Goal: Navigation & Orientation: Find specific page/section

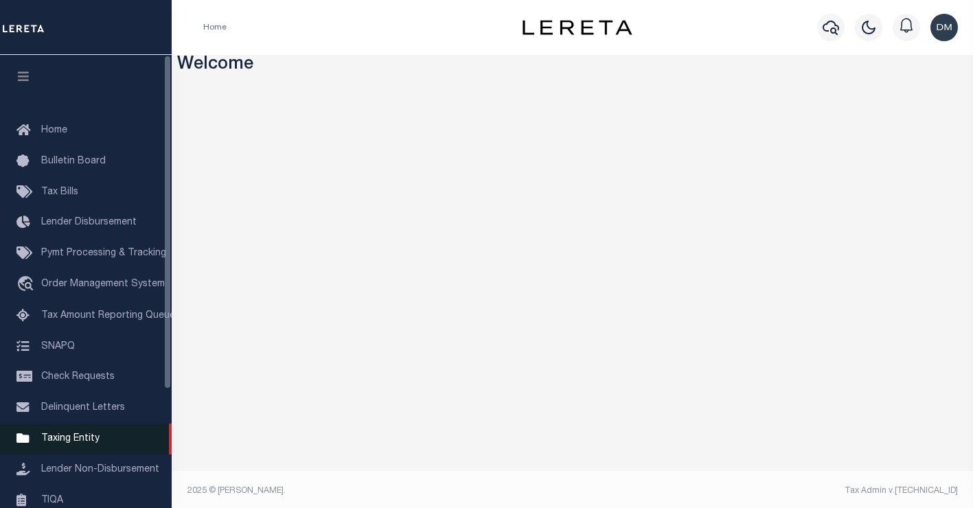
click at [76, 440] on span "Taxing Entity" at bounding box center [70, 439] width 58 height 10
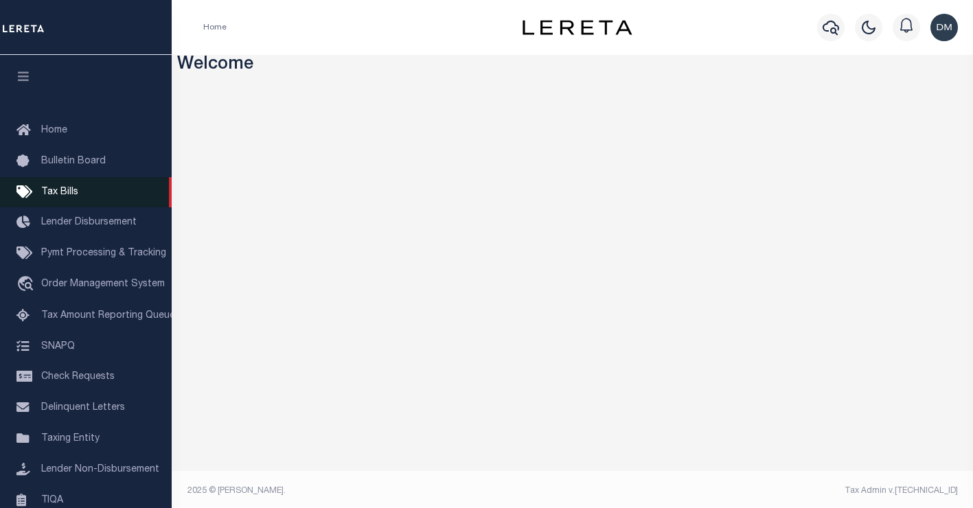
click at [54, 194] on span "Tax Bills" at bounding box center [59, 193] width 37 height 10
